Goal: Task Accomplishment & Management: Complete application form

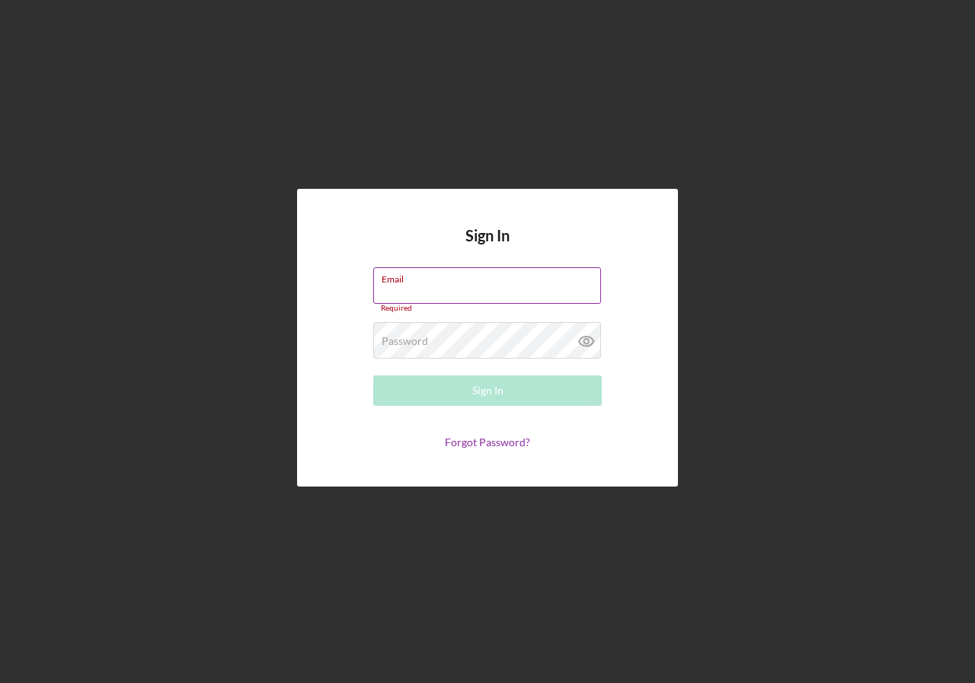
click at [427, 286] on div "Email Required" at bounding box center [487, 290] width 229 height 46
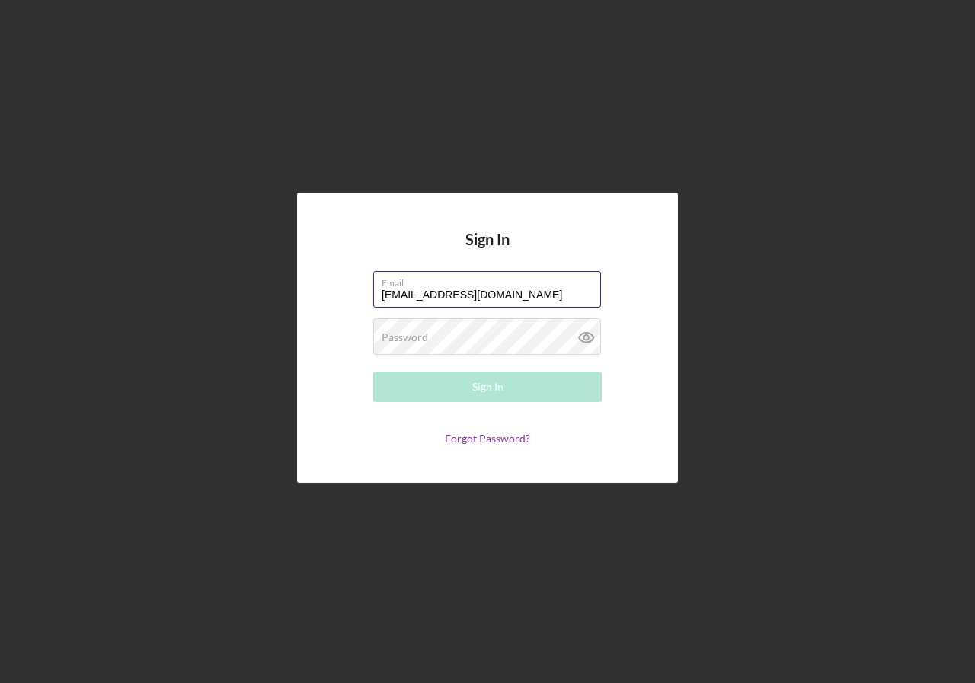
type input "jerry_medcalf@yahoo.com"
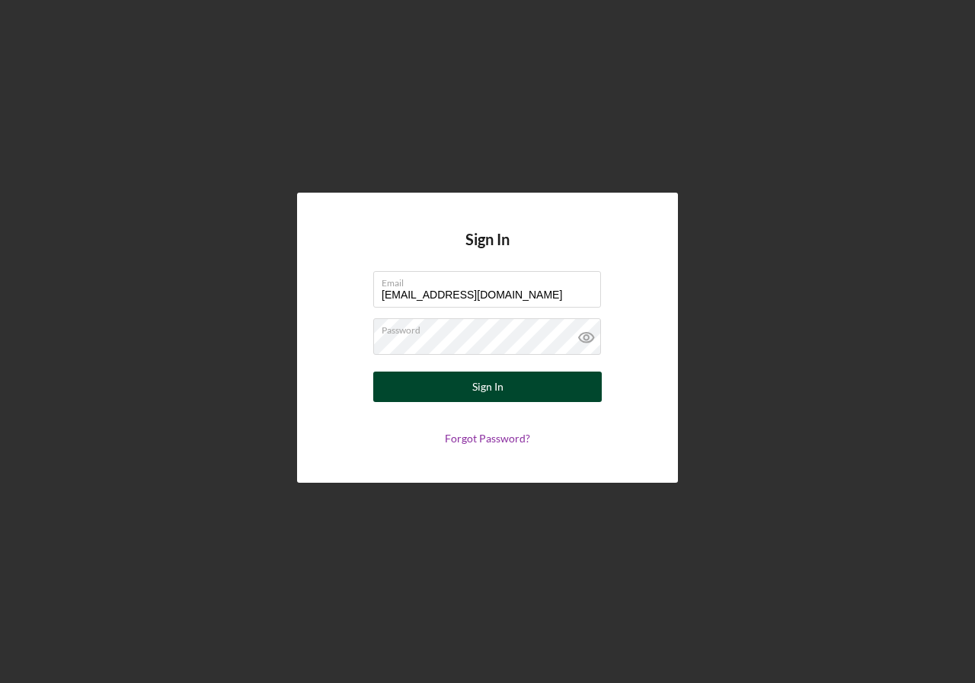
click at [487, 386] on div "Sign In" at bounding box center [487, 387] width 31 height 30
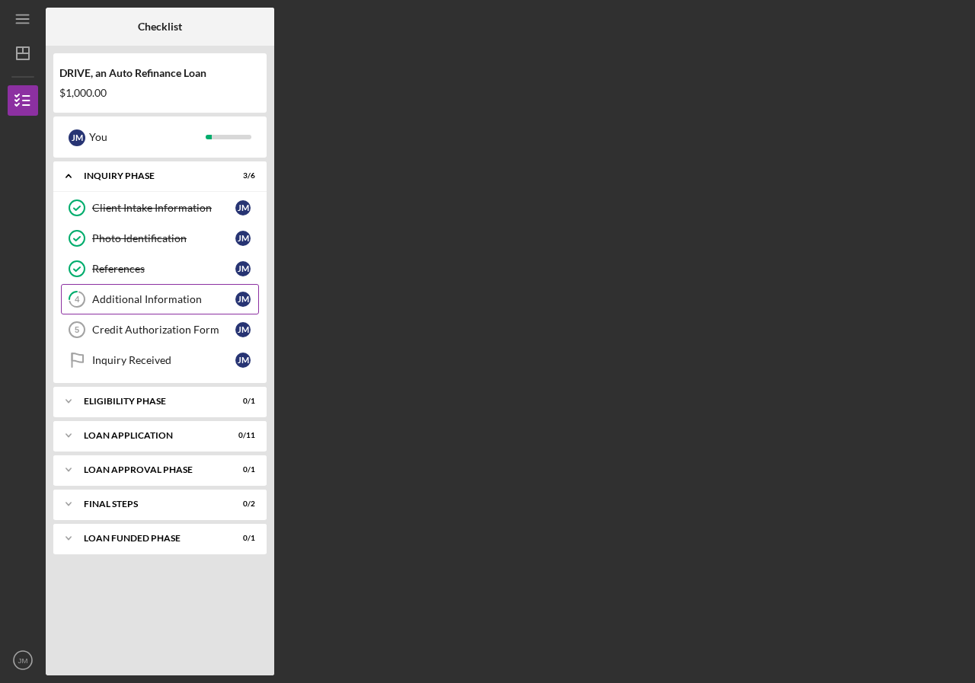
click at [146, 295] on div "Additional Information" at bounding box center [163, 299] width 143 height 12
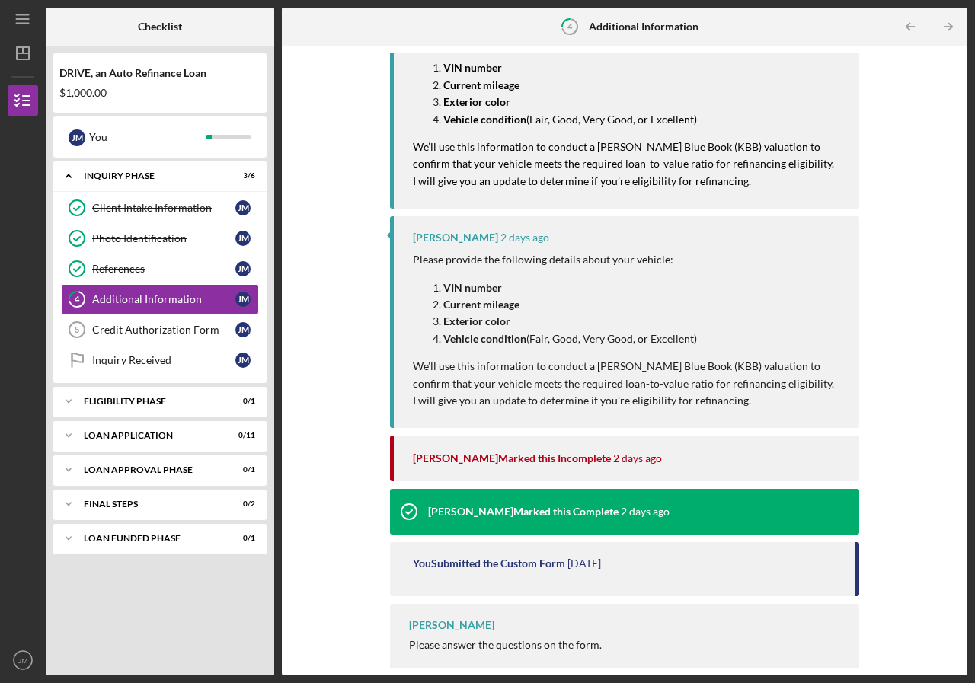
scroll to position [457, 0]
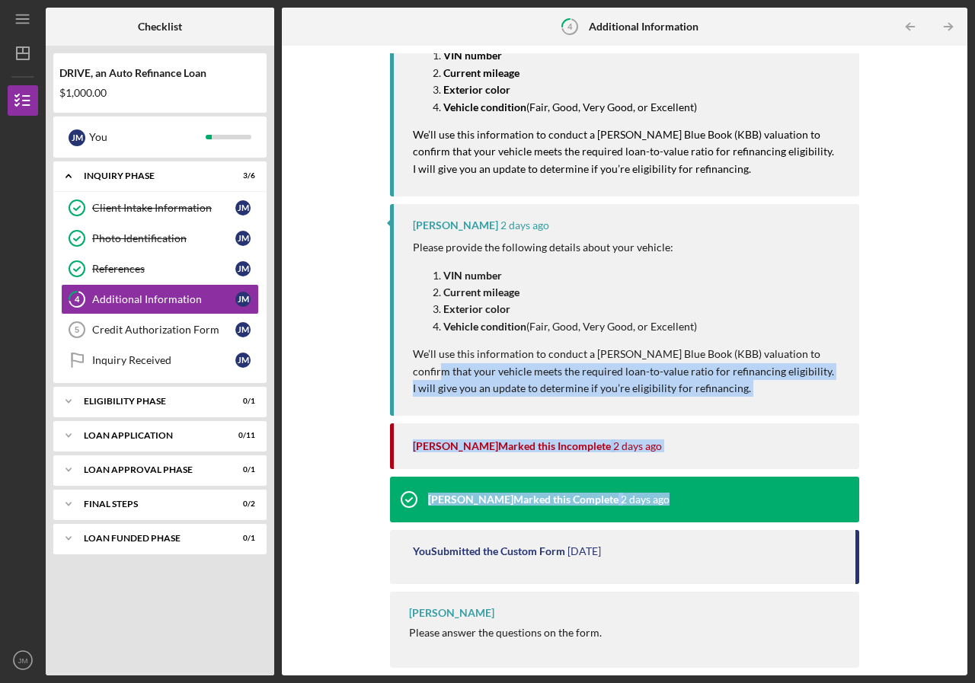
drag, startPoint x: 952, startPoint y: 474, endPoint x: 931, endPoint y: 344, distance: 132.0
click at [931, 344] on div "Complete the Form Form Icon/Message Comment You 14 hours ago VIN#: 58ABK1GG2GU0…" at bounding box center [625, 360] width 670 height 615
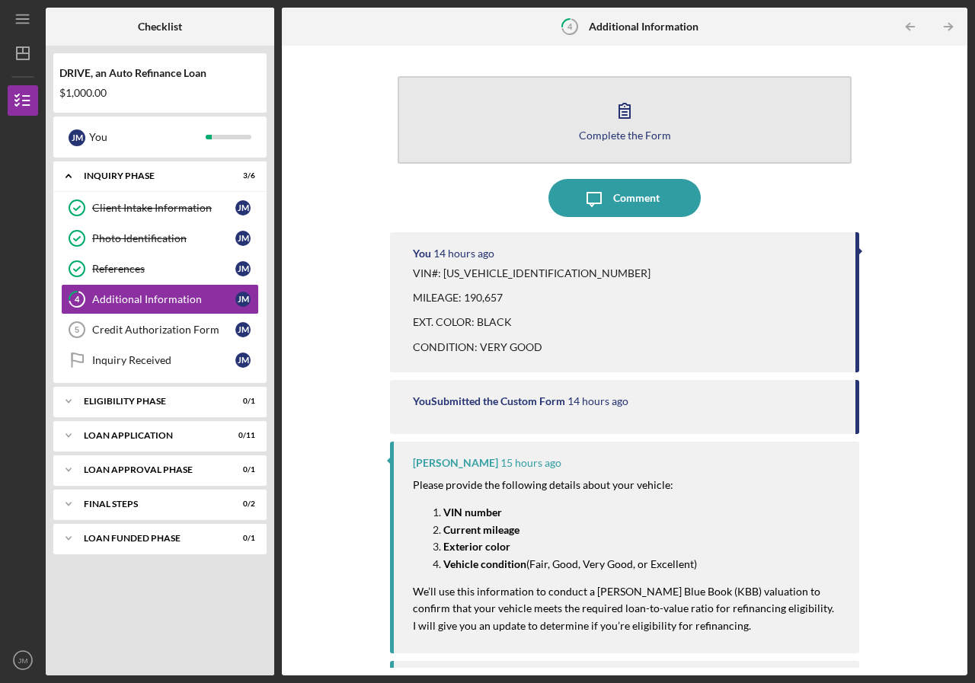
click at [631, 133] on div "Complete the Form" at bounding box center [625, 135] width 92 height 11
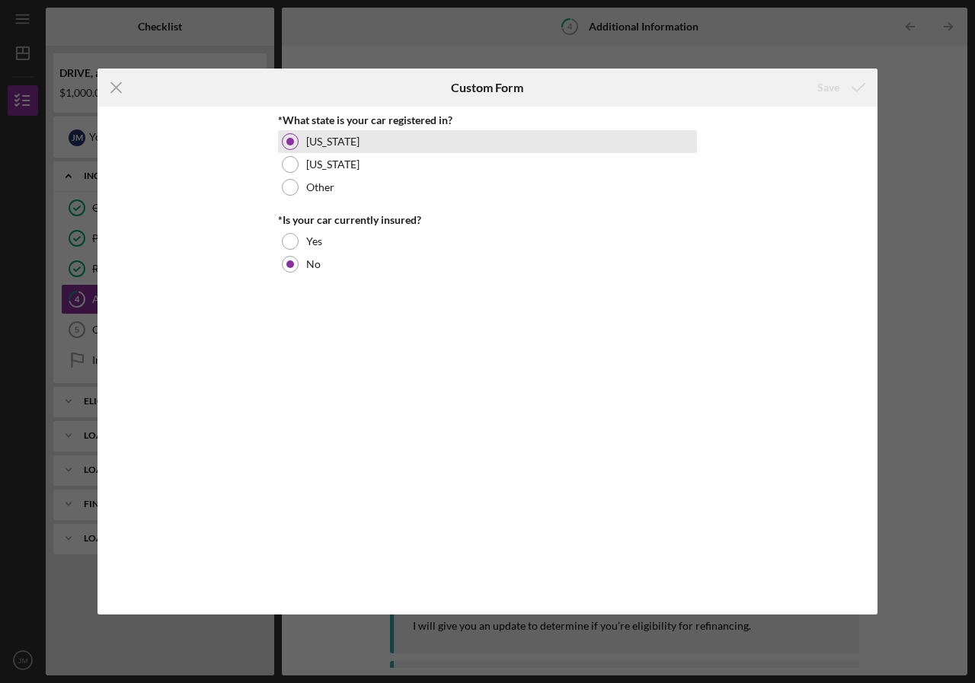
click at [286, 137] on div at bounding box center [290, 141] width 17 height 17
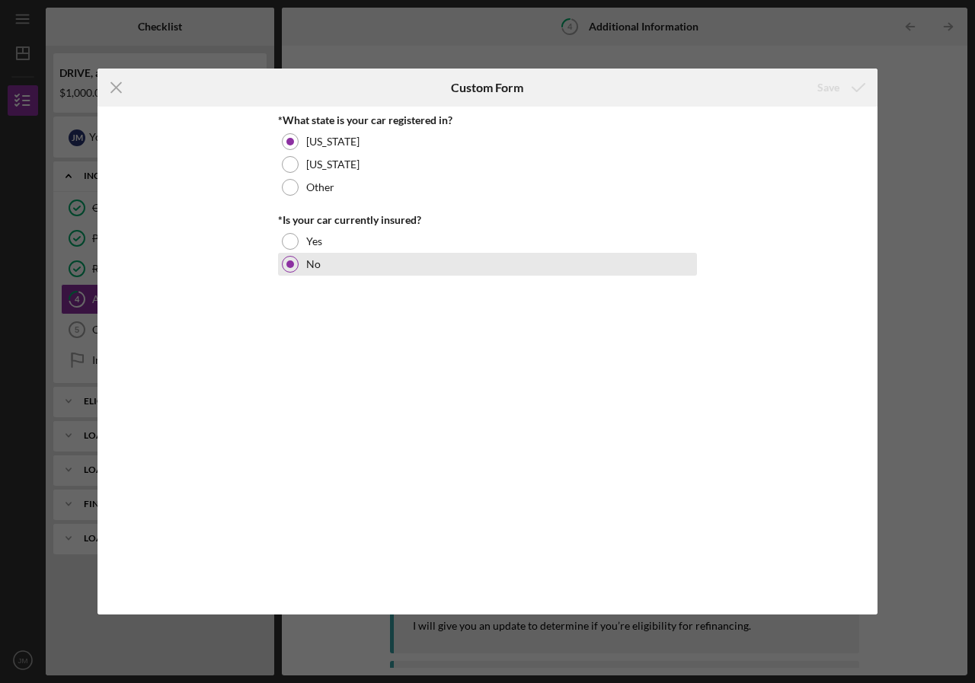
drag, startPoint x: 291, startPoint y: 265, endPoint x: 379, endPoint y: 282, distance: 89.2
click at [292, 265] on div at bounding box center [290, 265] width 8 height 8
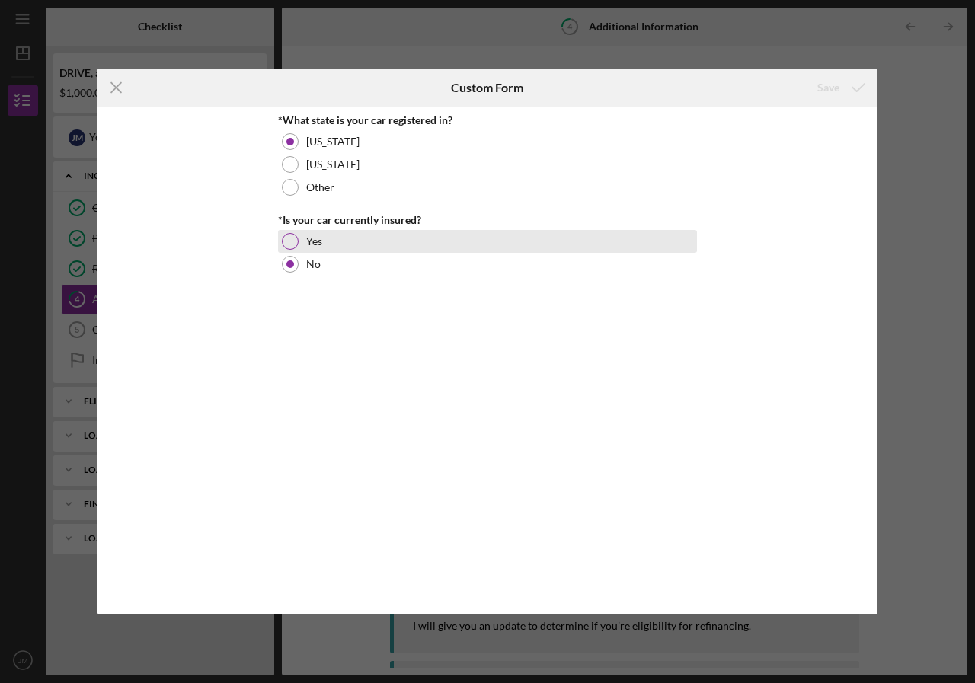
click at [293, 235] on div at bounding box center [290, 241] width 17 height 17
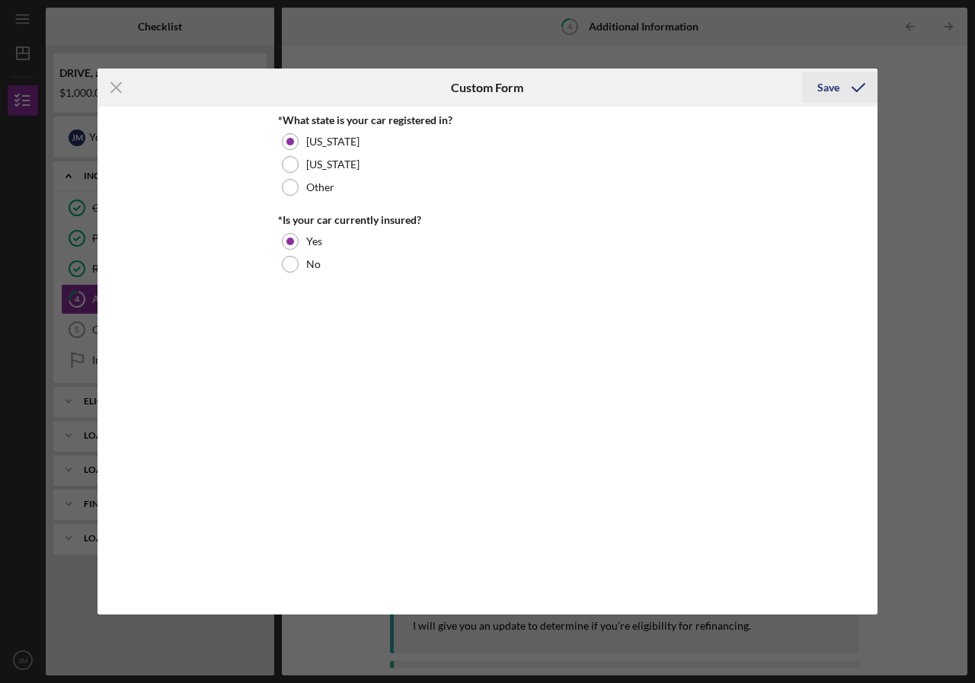
click at [837, 82] on div "Save" at bounding box center [828, 87] width 22 height 30
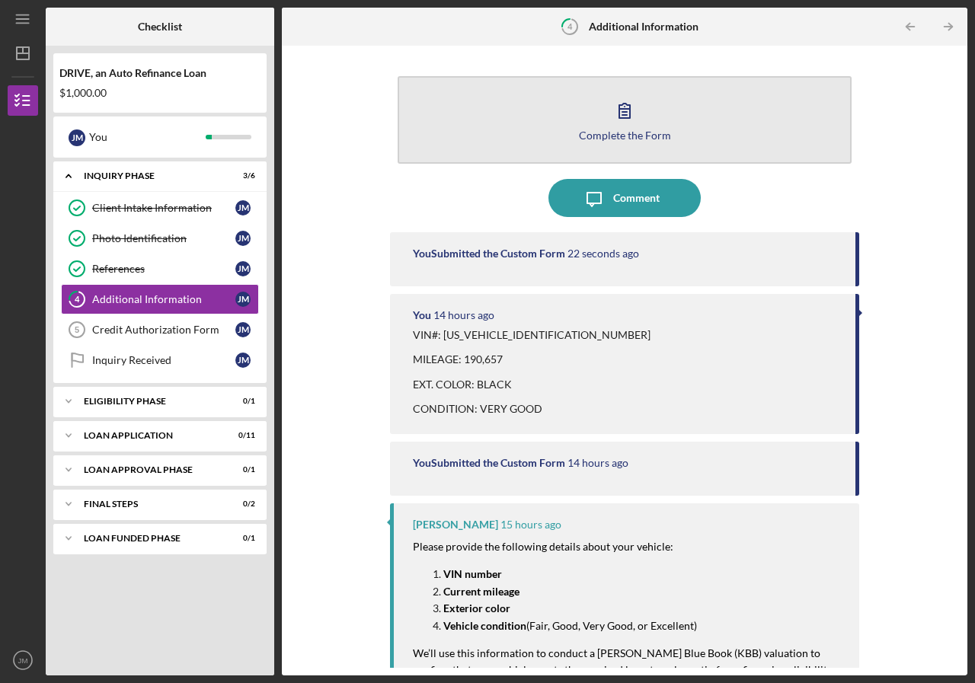
click at [616, 114] on icon "button" at bounding box center [625, 110] width 38 height 38
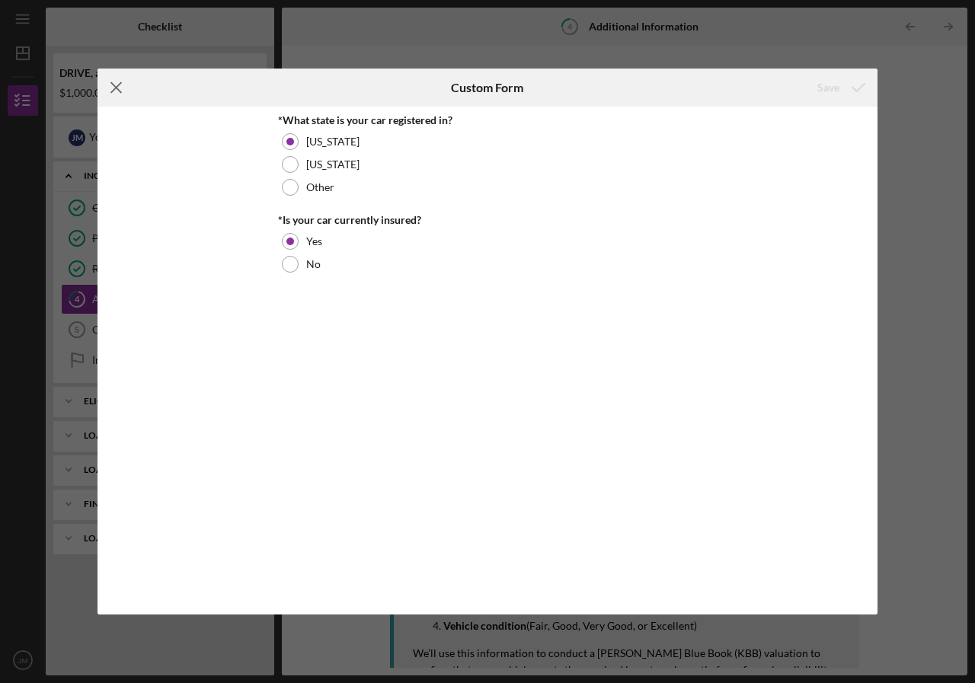
click at [114, 88] on icon "Icon/Menu Close" at bounding box center [117, 88] width 38 height 38
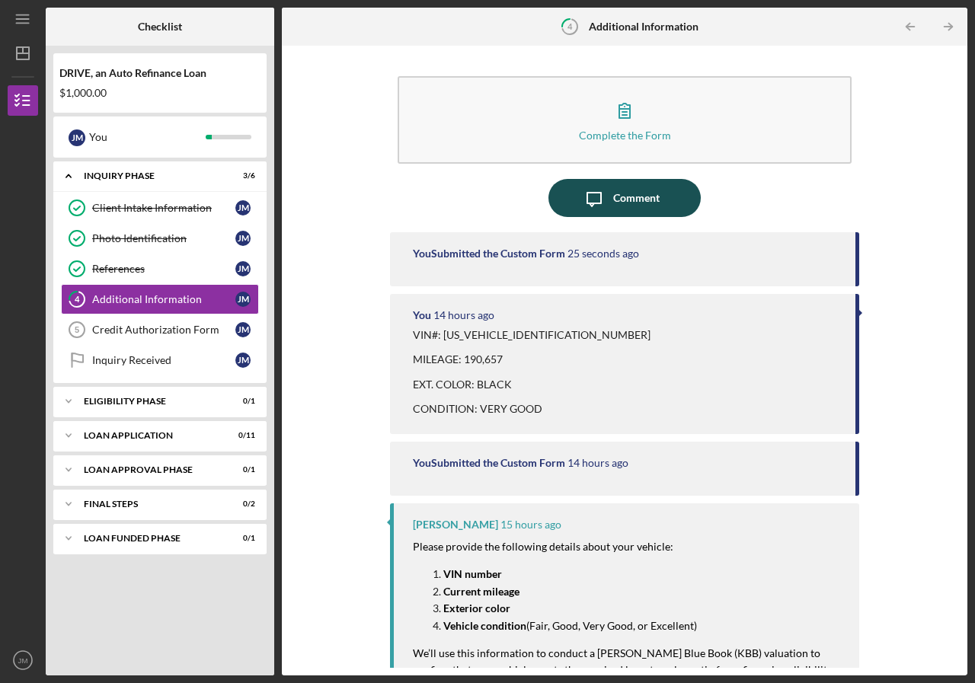
click at [620, 203] on div "Comment" at bounding box center [636, 198] width 46 height 38
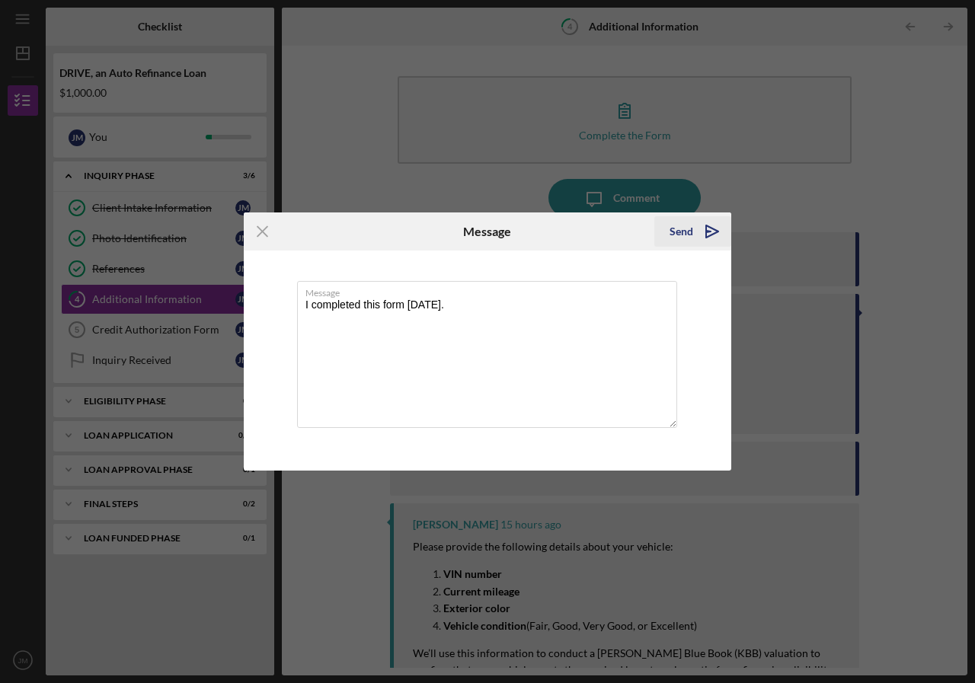
type textarea "I completed this form yesterday."
click at [712, 226] on icon "Icon/icon-invite-send" at bounding box center [712, 232] width 38 height 38
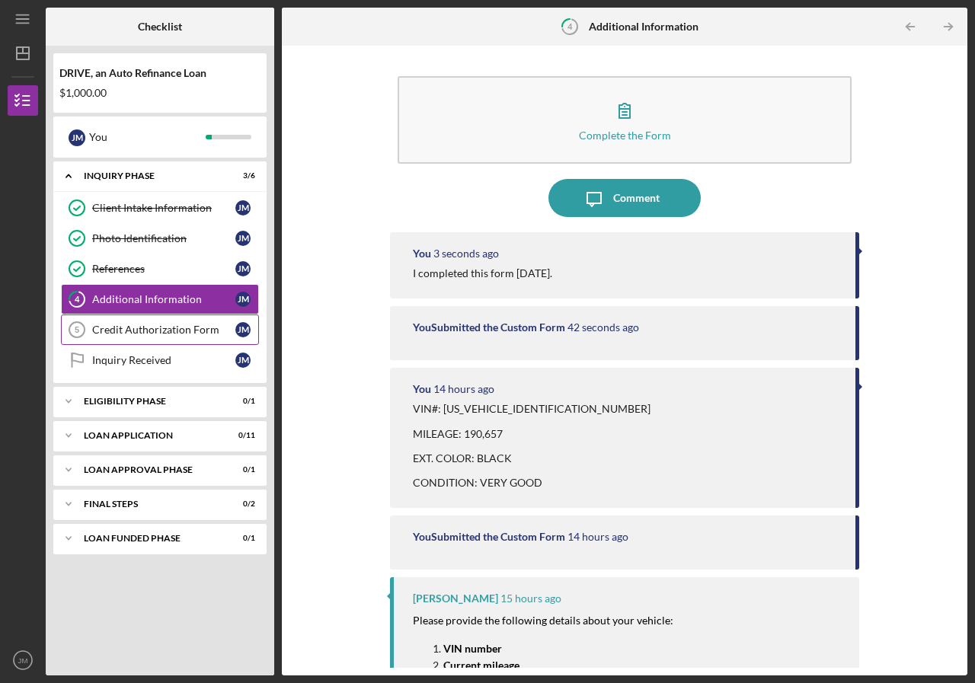
click at [168, 327] on div "Credit Authorization Form" at bounding box center [163, 330] width 143 height 12
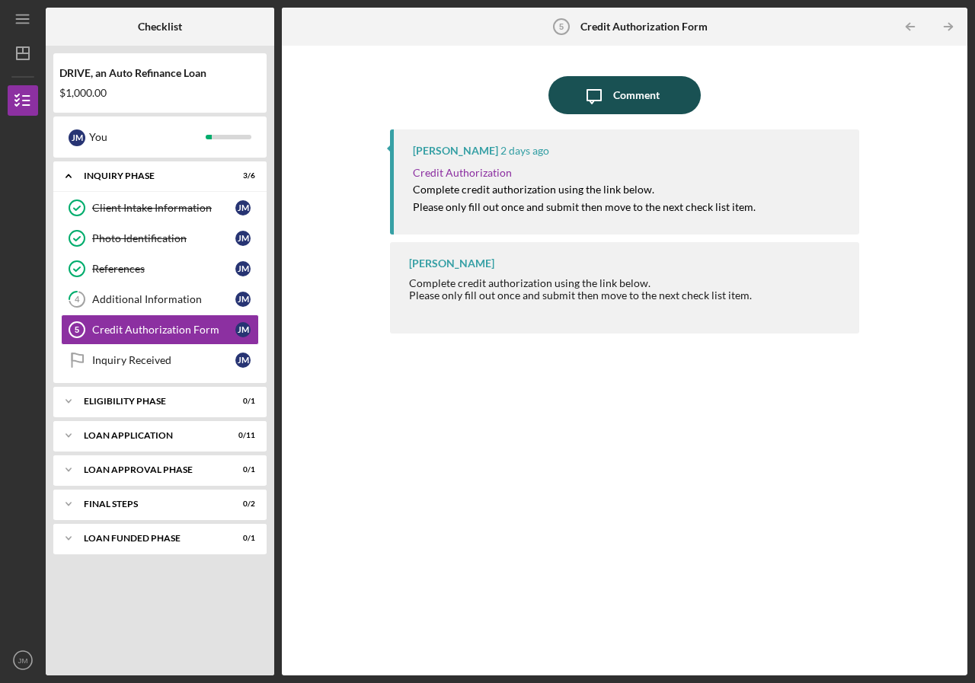
click at [616, 84] on div "Comment" at bounding box center [636, 95] width 46 height 38
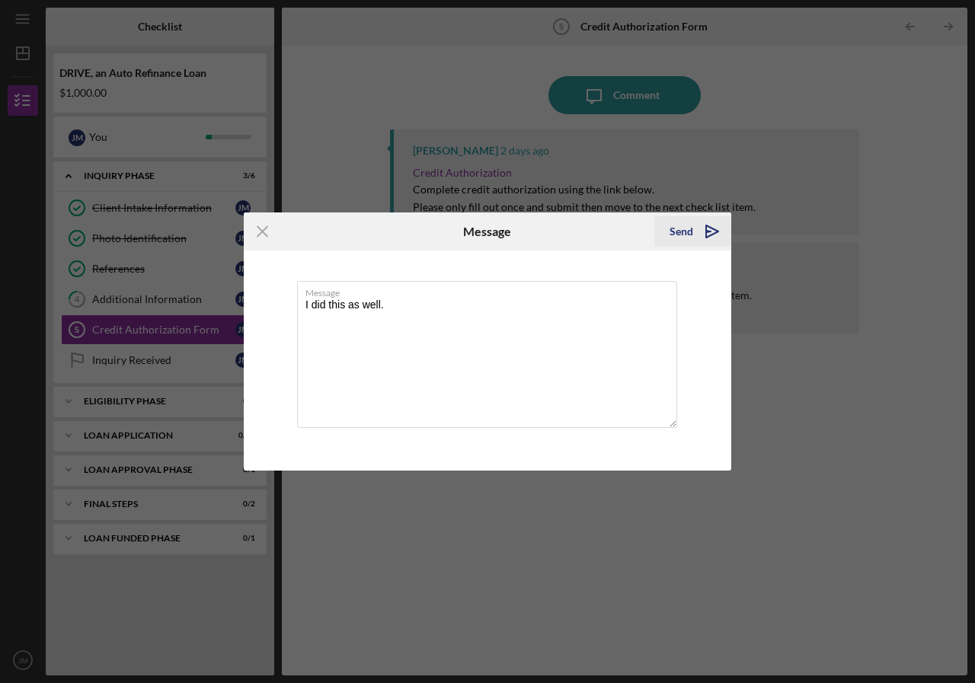
type textarea "I did this as well."
drag, startPoint x: 709, startPoint y: 223, endPoint x: 682, endPoint y: 231, distance: 28.5
click at [706, 223] on icon "Icon/icon-invite-send" at bounding box center [712, 232] width 38 height 38
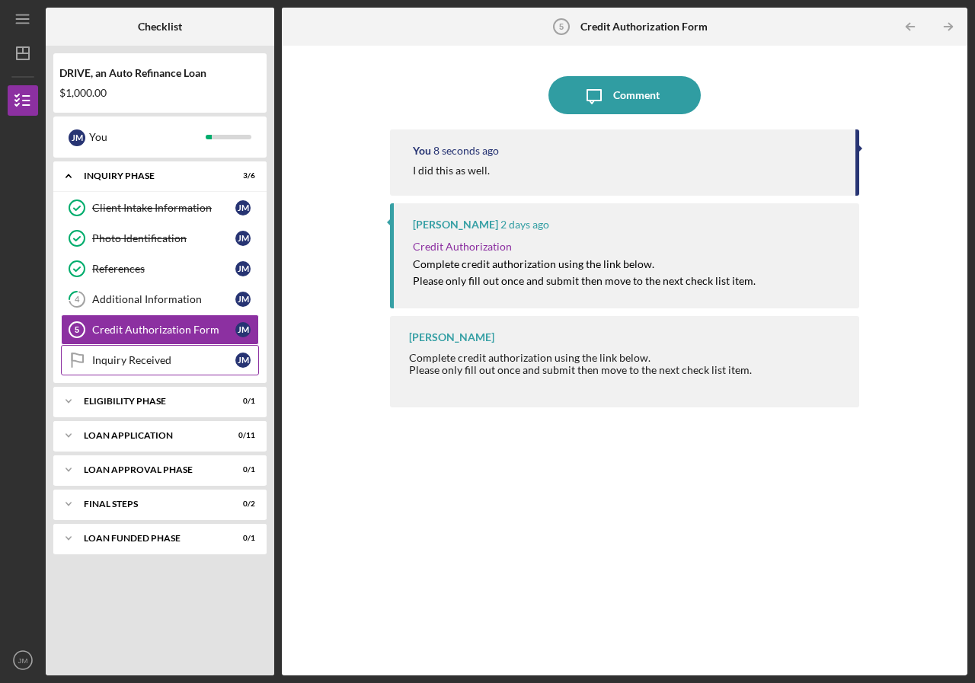
click at [166, 360] on div "Inquiry Received" at bounding box center [163, 360] width 143 height 12
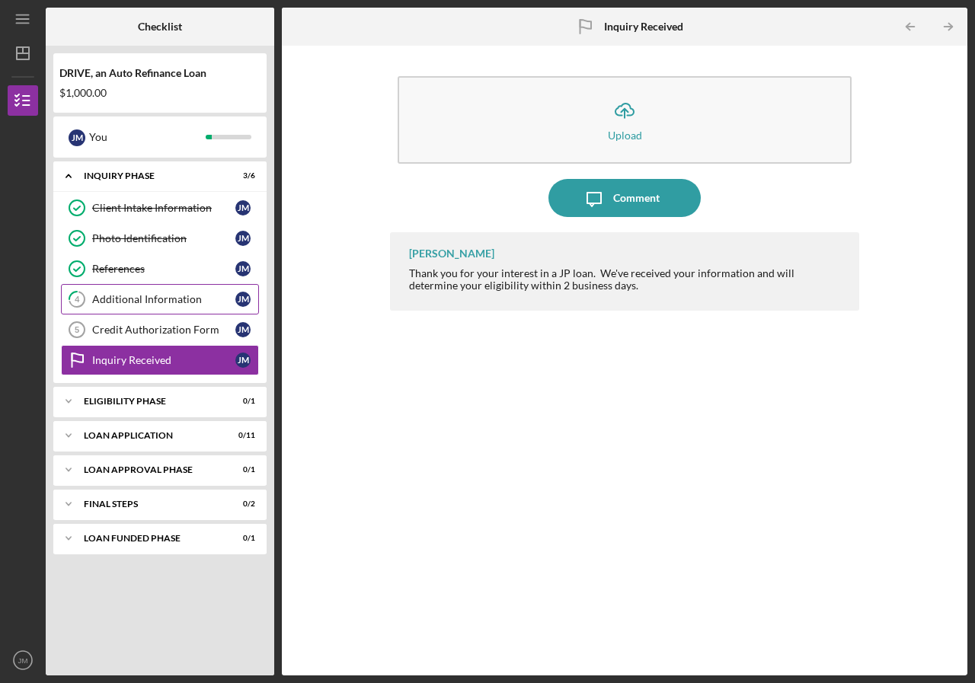
click at [155, 299] on div "Additional Information" at bounding box center [163, 299] width 143 height 12
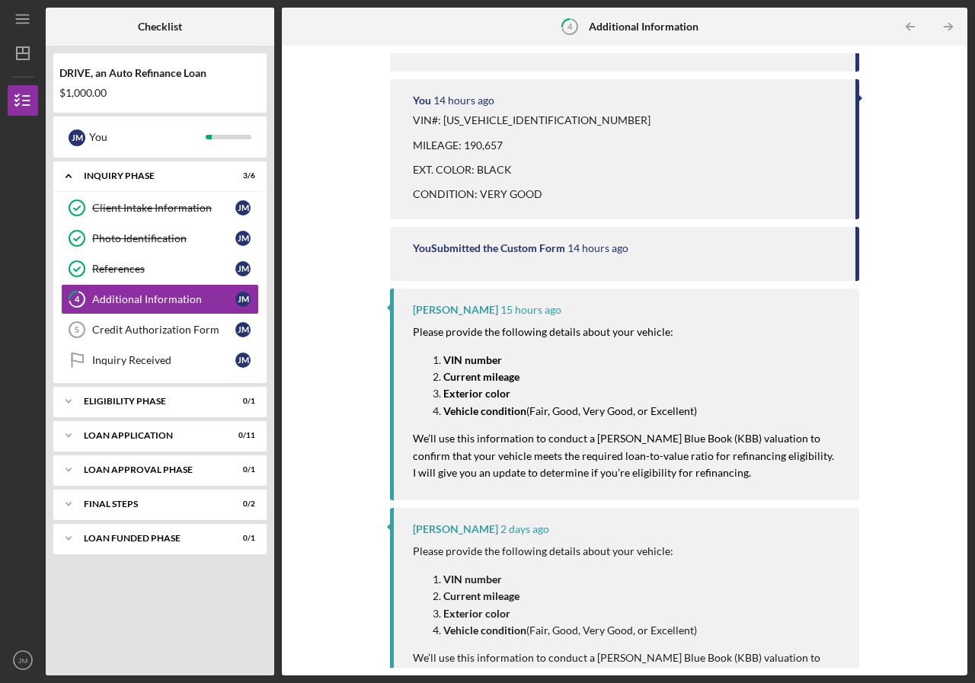
scroll to position [295, 0]
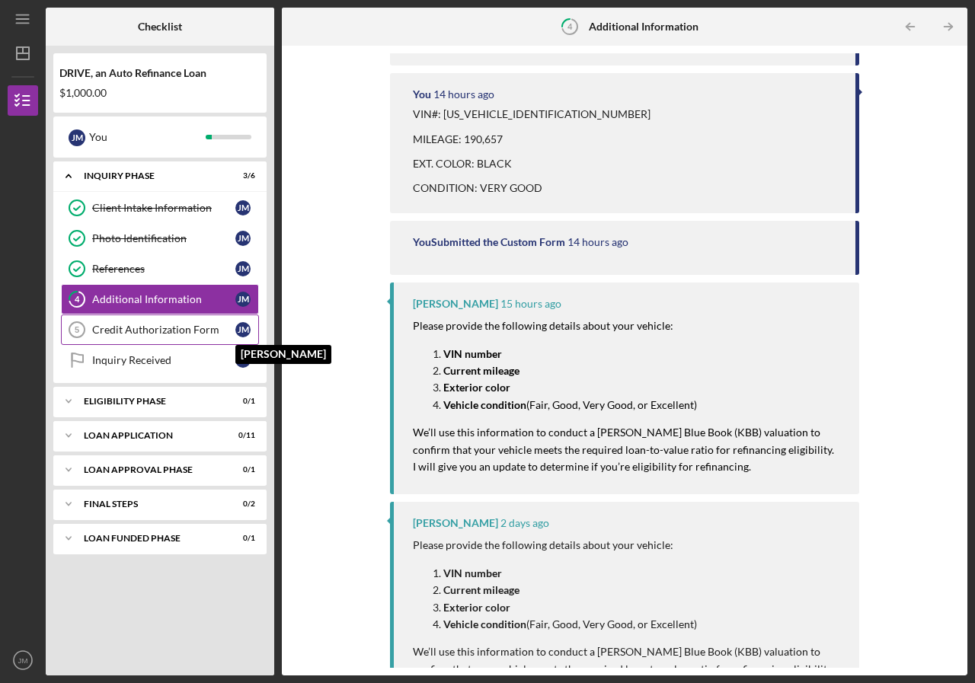
click at [238, 329] on div "J M" at bounding box center [242, 329] width 15 height 15
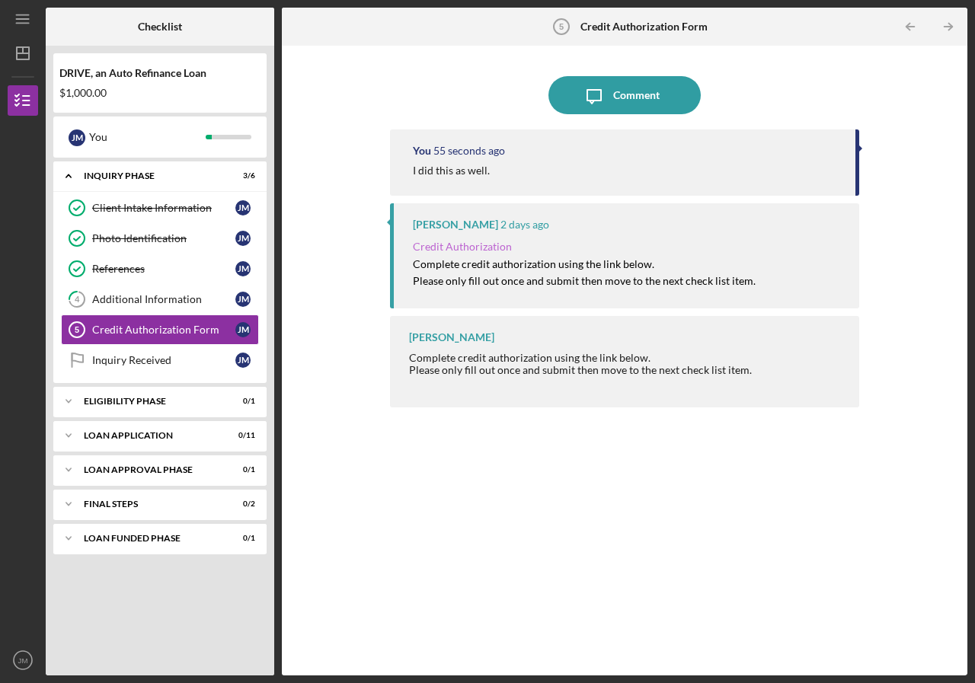
click at [456, 243] on link "Credit Authorization" at bounding box center [462, 246] width 99 height 13
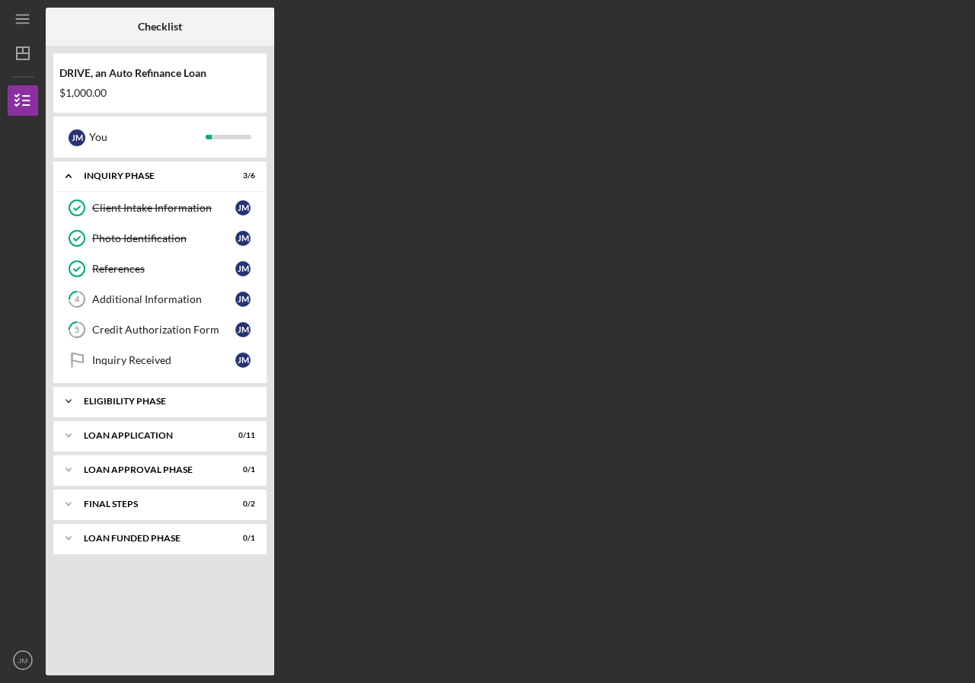
click at [89, 404] on div "Eligibility Phase" at bounding box center [166, 401] width 164 height 9
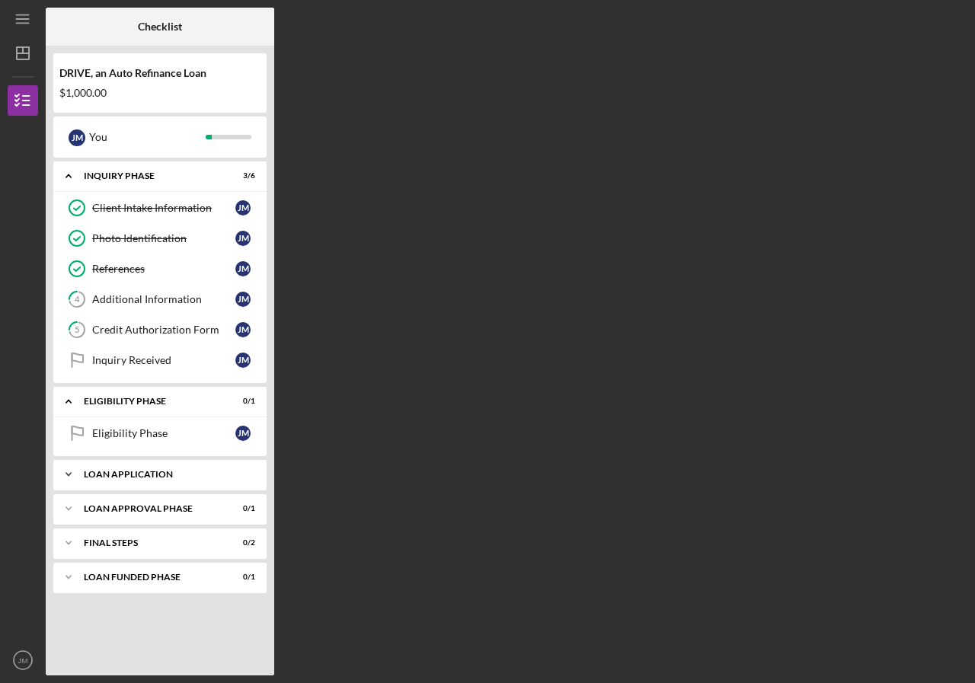
click at [101, 478] on div "Loan Application" at bounding box center [166, 474] width 164 height 9
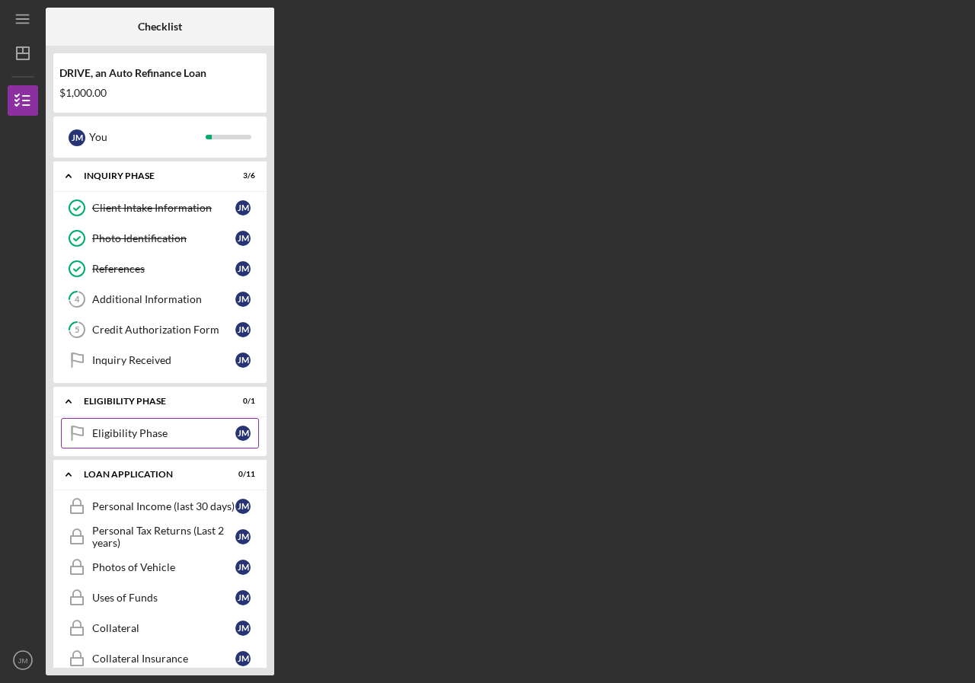
click at [134, 433] on div "Eligibility Phase" at bounding box center [163, 433] width 143 height 12
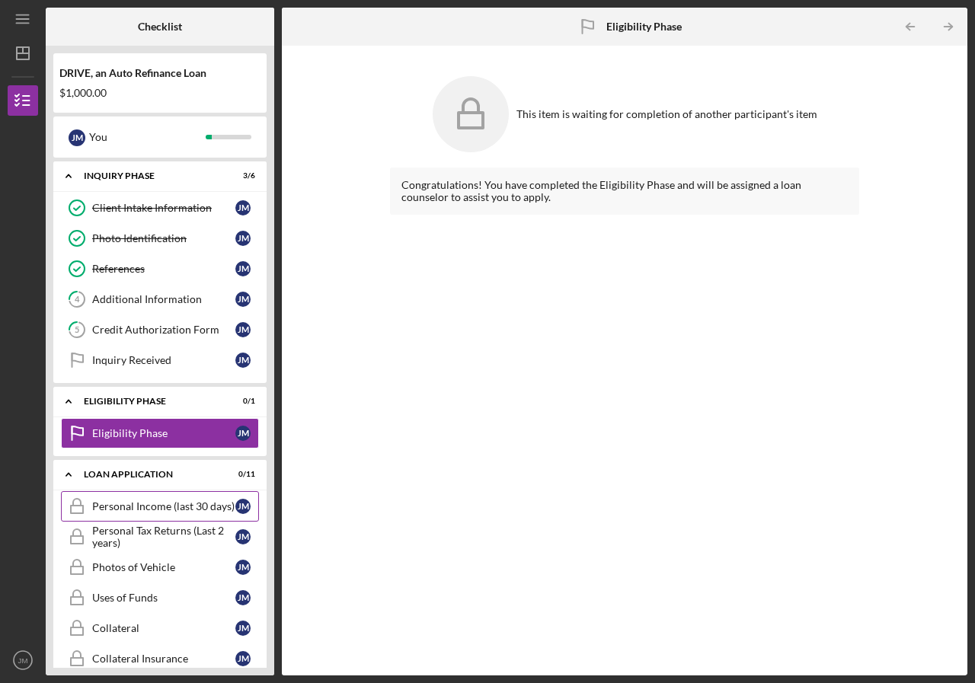
click at [133, 508] on div "Personal Income (last 30 days)" at bounding box center [163, 507] width 143 height 12
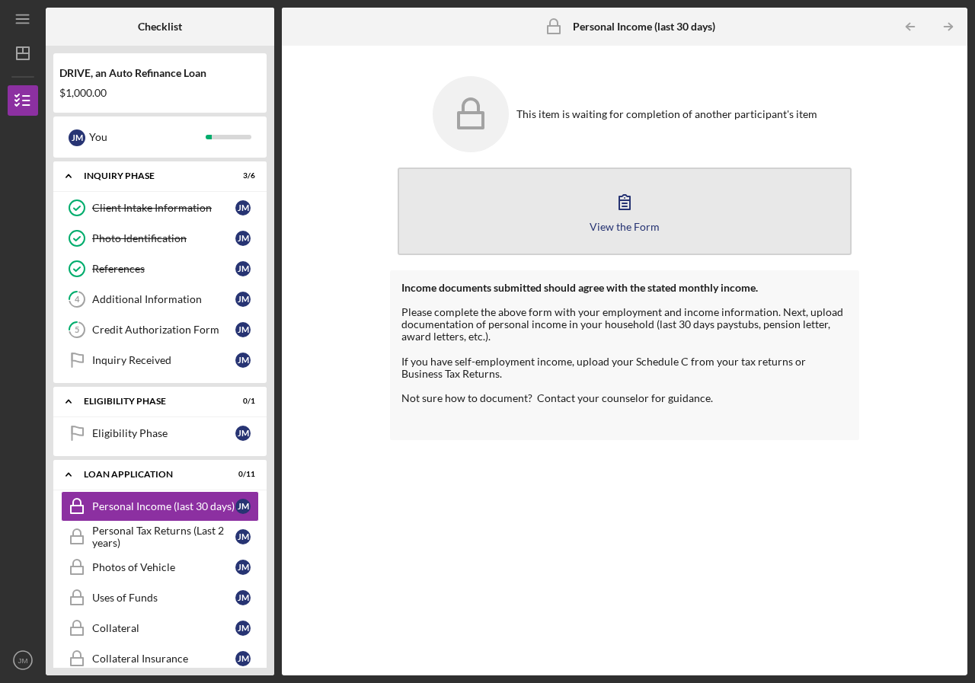
click at [647, 184] on button "View the Form Form" at bounding box center [625, 212] width 454 height 88
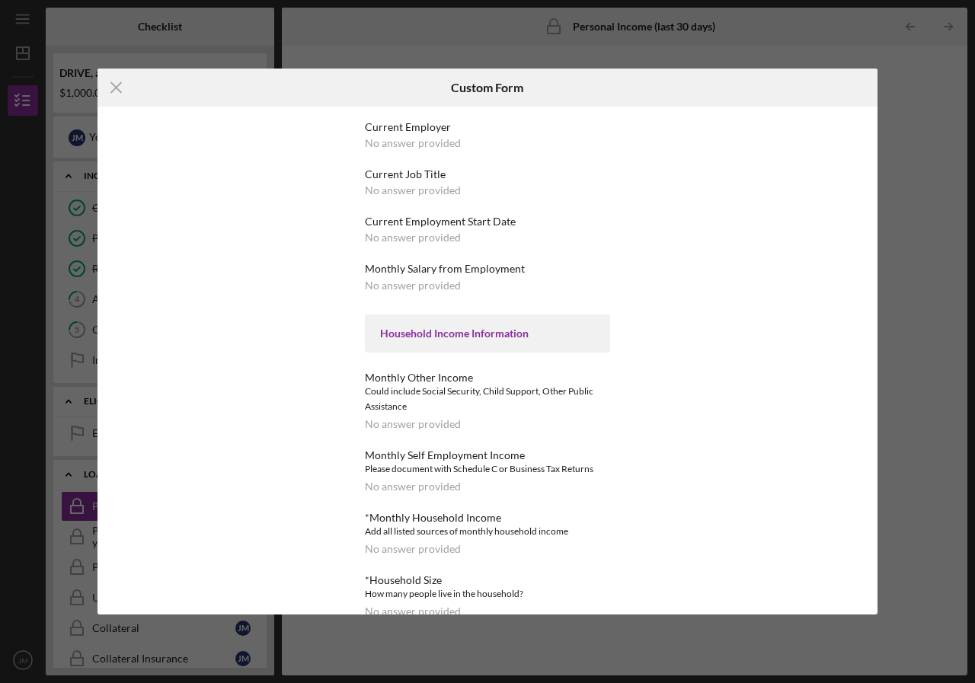
scroll to position [102, 0]
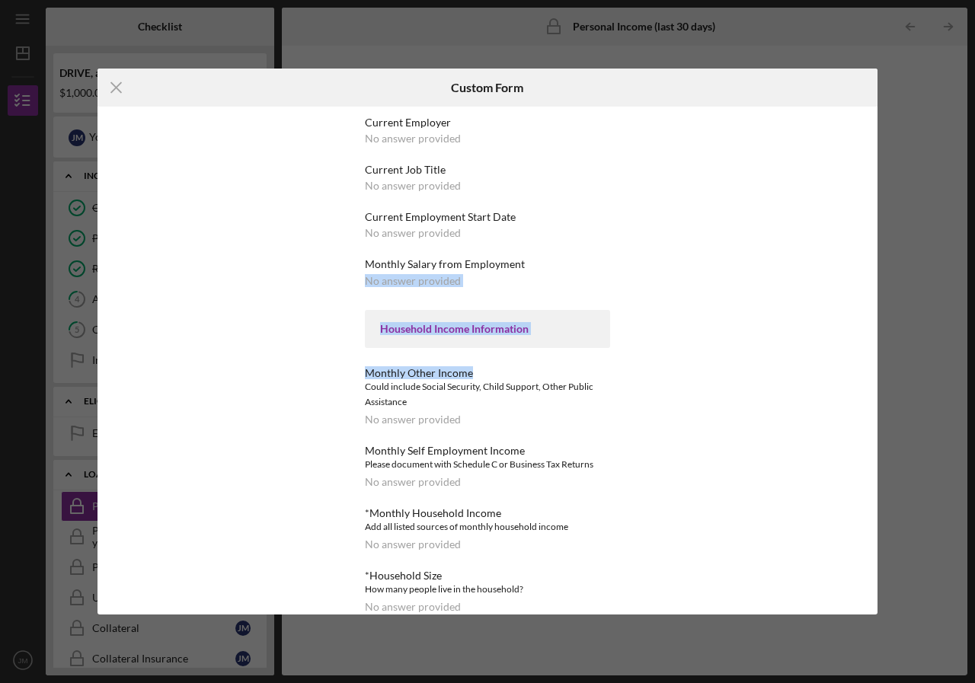
drag, startPoint x: 643, startPoint y: 274, endPoint x: 635, endPoint y: 365, distance: 91.7
click at [635, 365] on div "Employment Information *Employment Status No answer provided Current Employer N…" at bounding box center [488, 361] width 780 height 509
click at [652, 352] on div "Employment Information *Employment Status No answer provided Current Employer N…" at bounding box center [488, 361] width 780 height 509
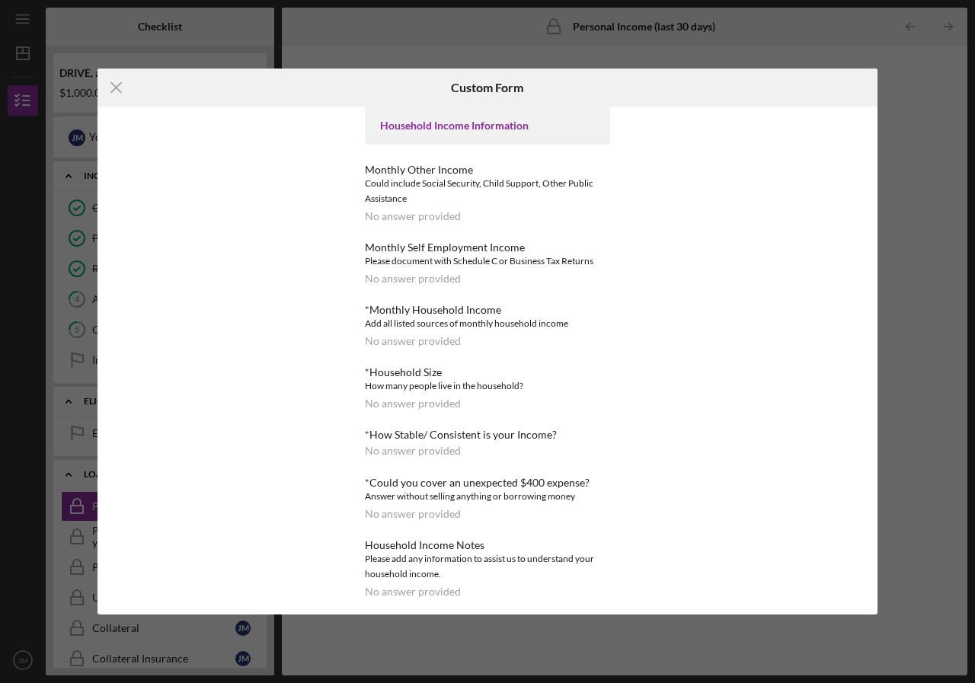
scroll to position [311, 0]
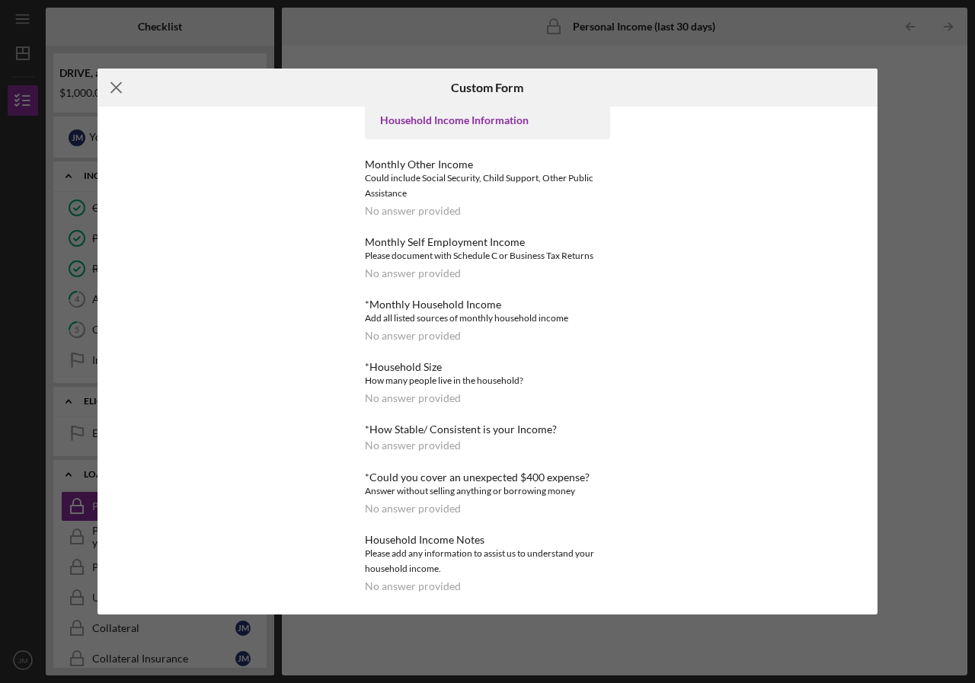
click at [113, 92] on icon "Icon/Menu Close" at bounding box center [117, 88] width 38 height 38
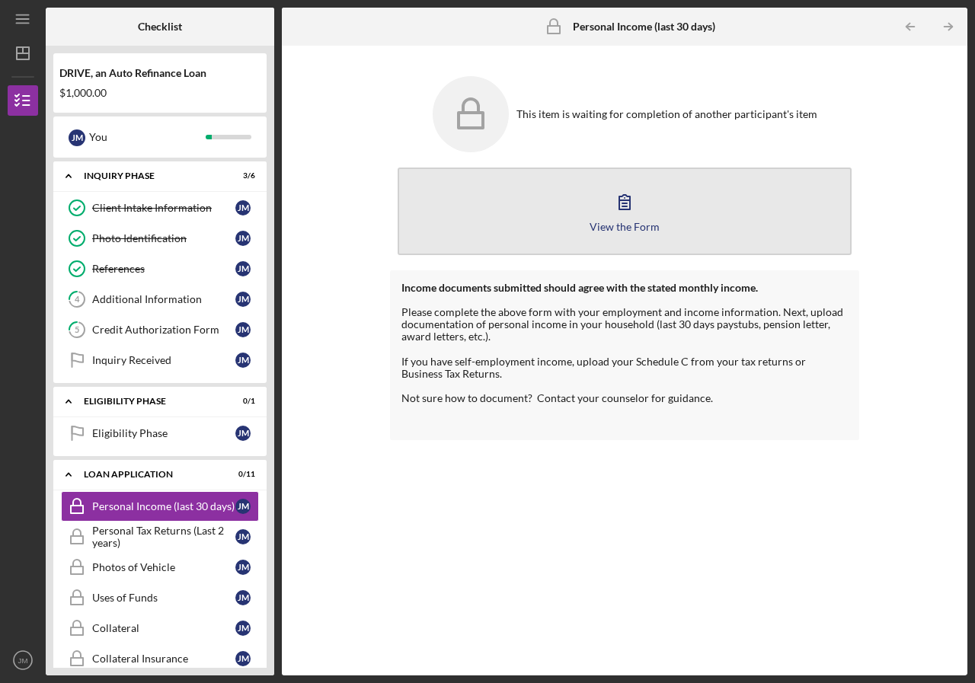
click at [619, 210] on icon "button" at bounding box center [624, 202] width 11 height 14
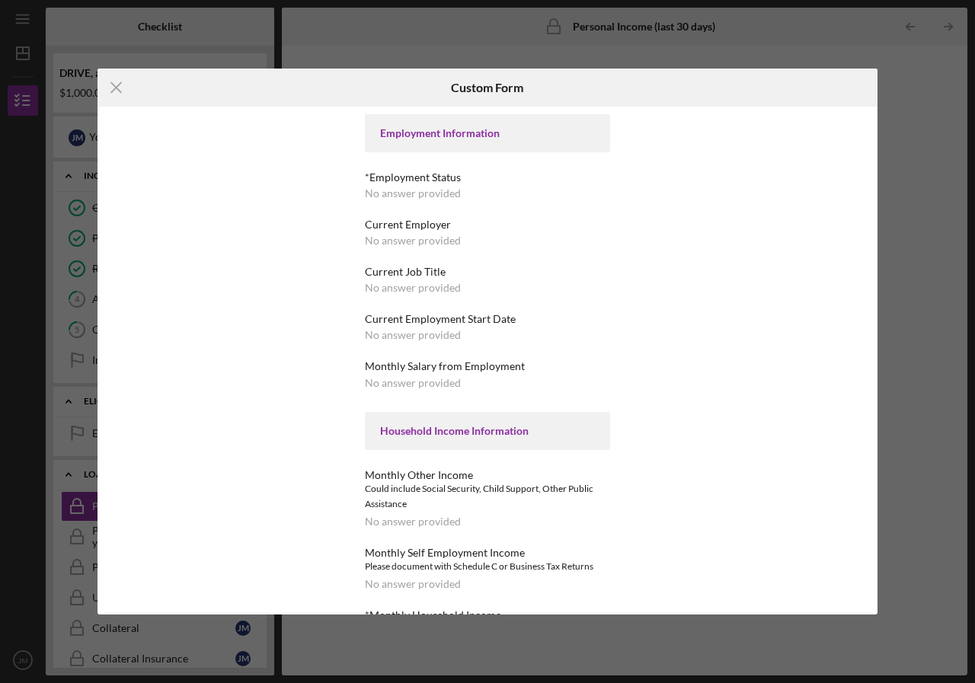
click at [405, 191] on div "No answer provided" at bounding box center [413, 193] width 96 height 12
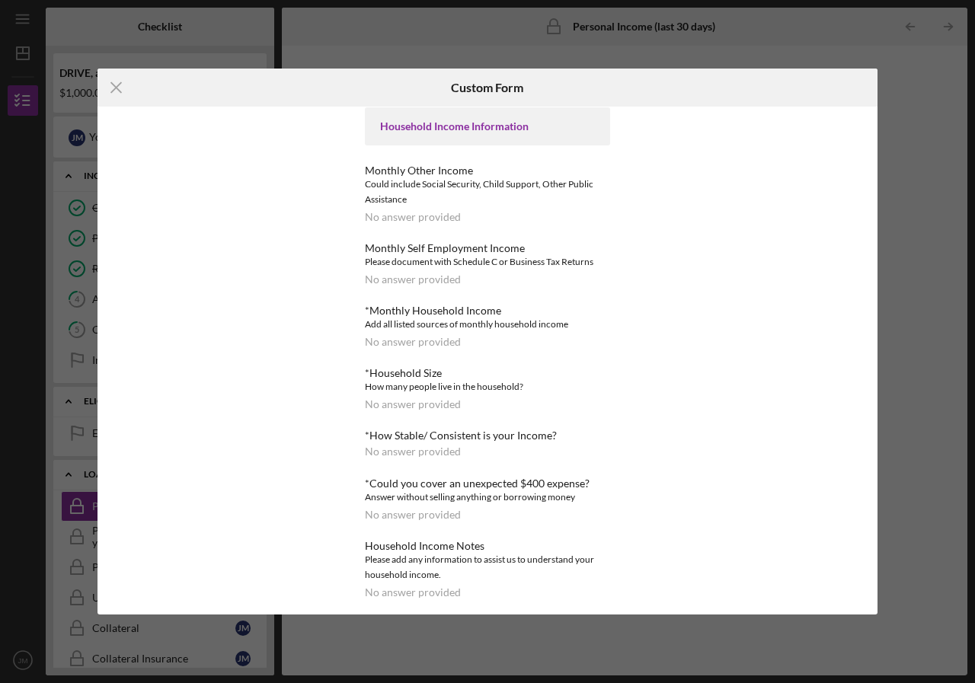
scroll to position [311, 0]
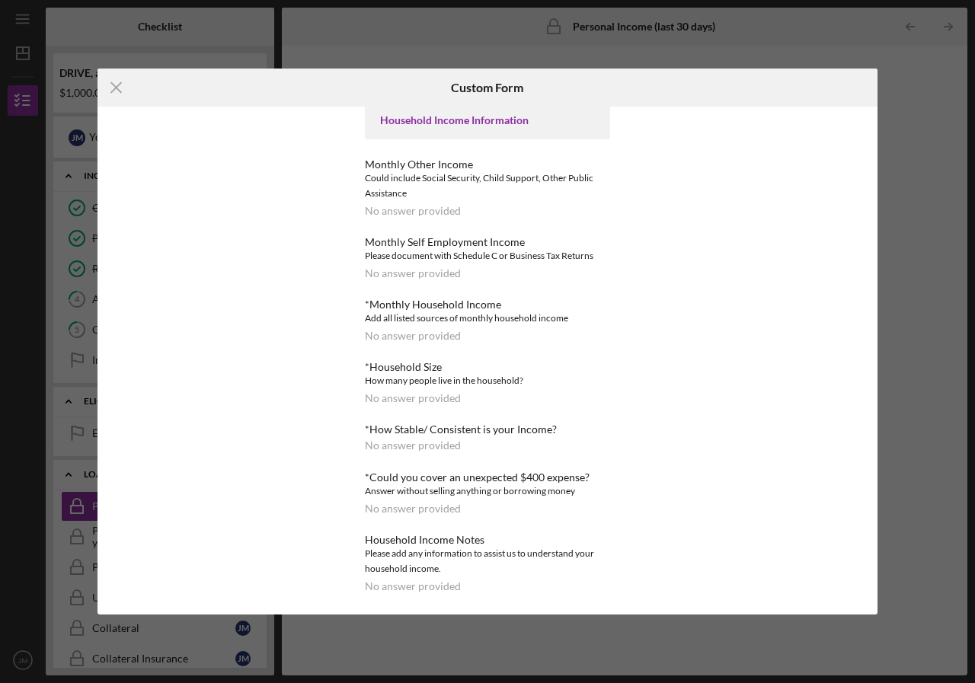
click at [403, 216] on div "No answer provided" at bounding box center [413, 211] width 96 height 12
click at [393, 179] on div "Could include Social Security, Child Support, Other Public Assistance" at bounding box center [487, 186] width 245 height 30
click at [473, 175] on div "Could include Social Security, Child Support, Other Public Assistance" at bounding box center [487, 186] width 245 height 30
click at [122, 88] on icon "Icon/Menu Close" at bounding box center [117, 88] width 38 height 38
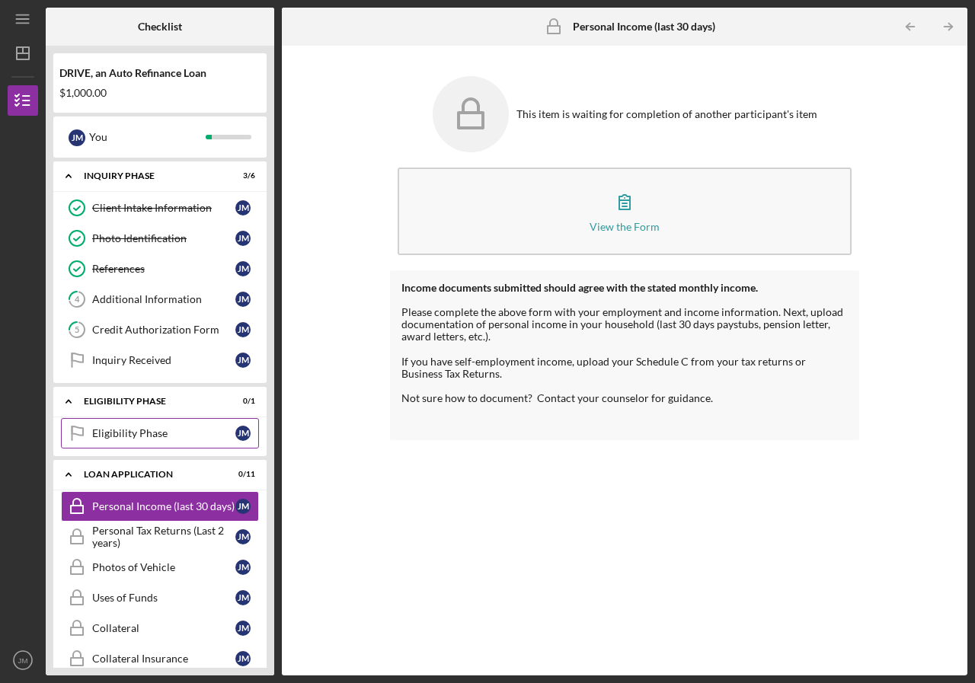
click at [219, 429] on div "Eligibility Phase" at bounding box center [163, 433] width 143 height 12
